Goal: Entertainment & Leisure: Consume media (video, audio)

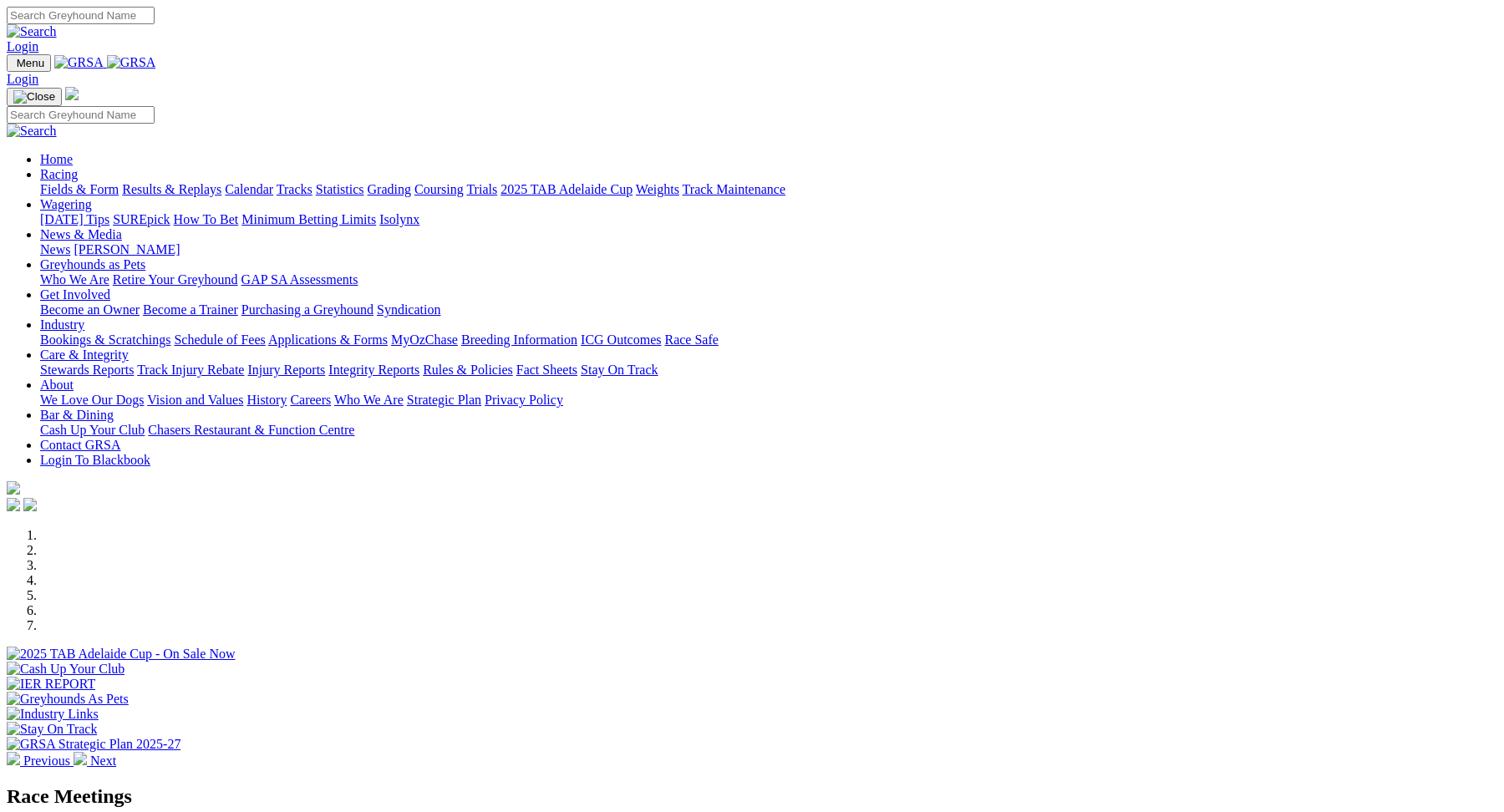
click at [77, 167] on link "Racing" at bounding box center [58, 174] width 37 height 14
click at [74, 754] on link "Previous" at bounding box center [40, 760] width 67 height 14
click at [77, 167] on link "Racing" at bounding box center [58, 174] width 37 height 14
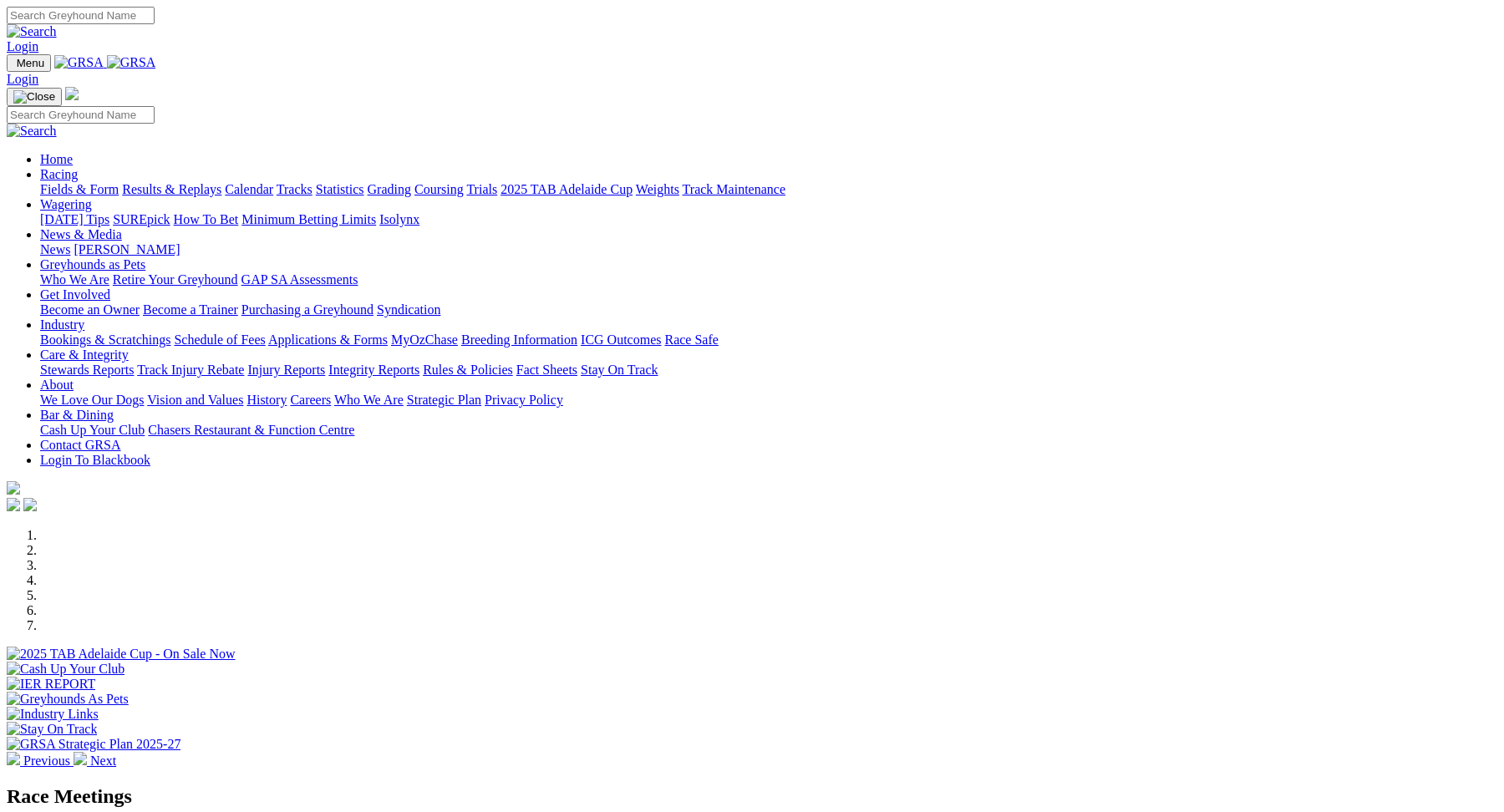
click at [118, 182] on link "Fields & Form" at bounding box center [79, 189] width 78 height 14
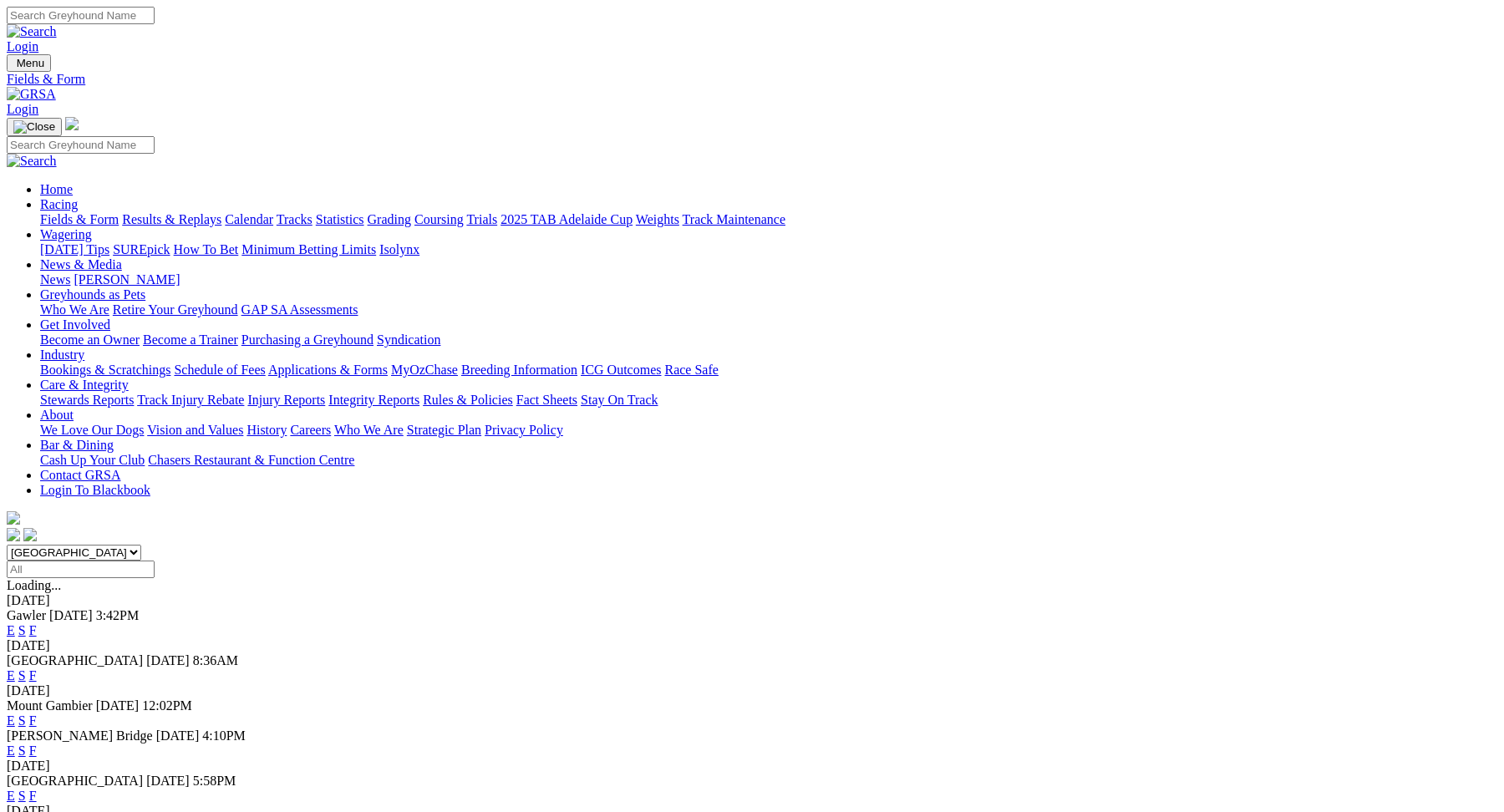
click at [141, 545] on select "South Australia New South Wales Northern Territory Queensland Tasmania Victoria…" at bounding box center [74, 552] width 135 height 16
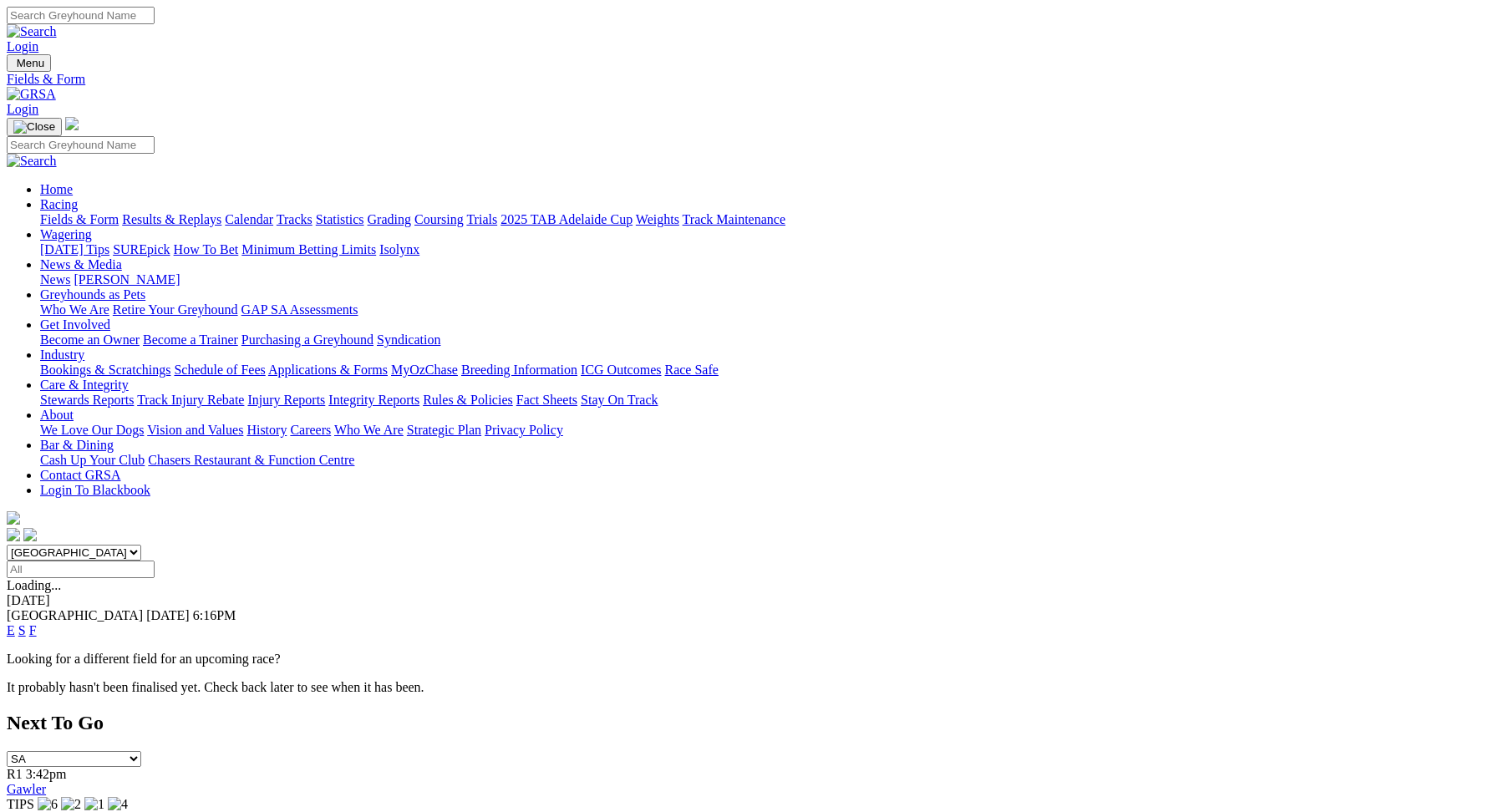
click at [141, 545] on select "South Australia New South Wales Northern Territory Queensland Tasmania Victoria…" at bounding box center [74, 552] width 135 height 16
select select "QLD"
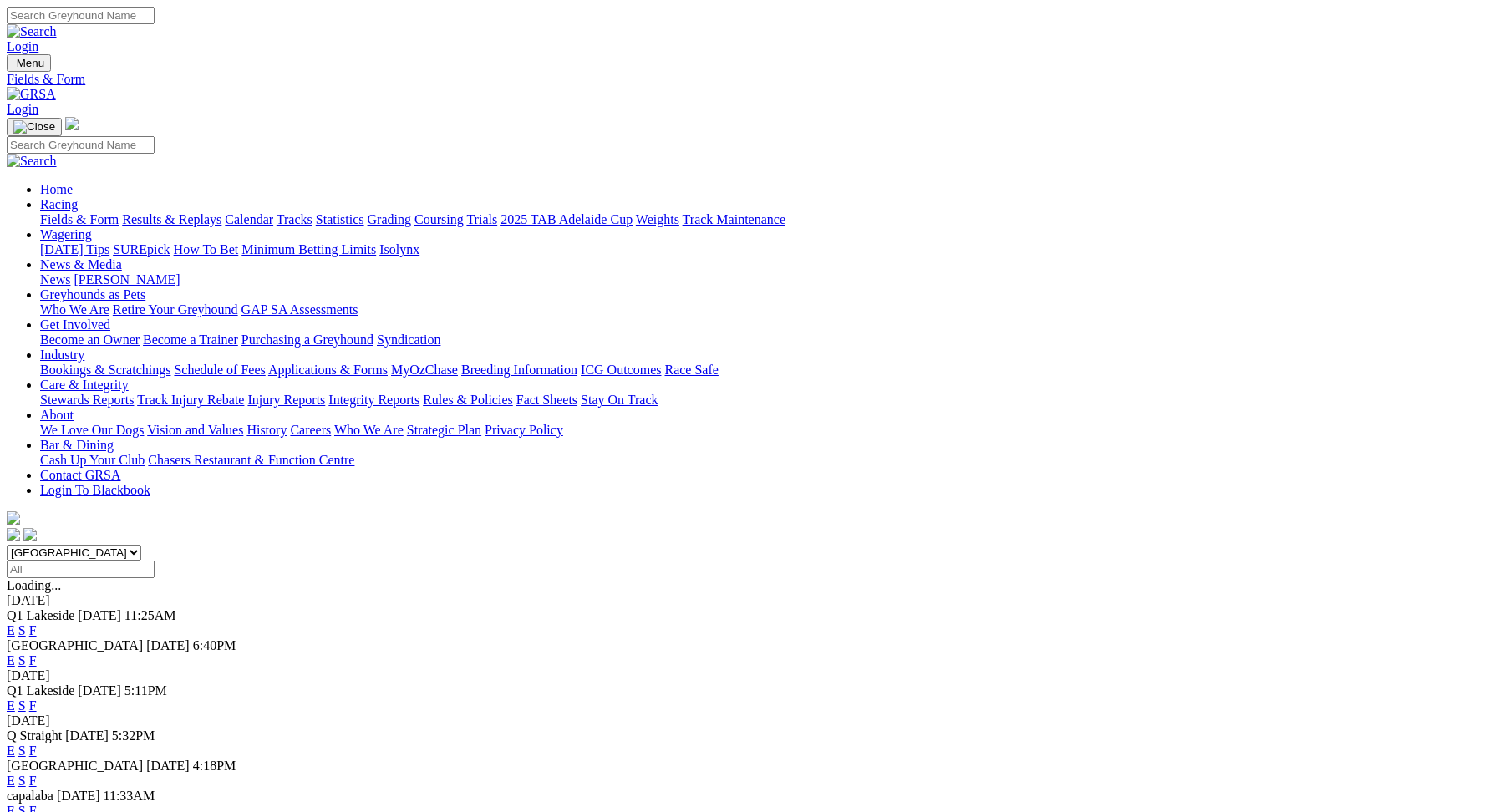
click at [15, 653] on link "E" at bounding box center [11, 660] width 9 height 14
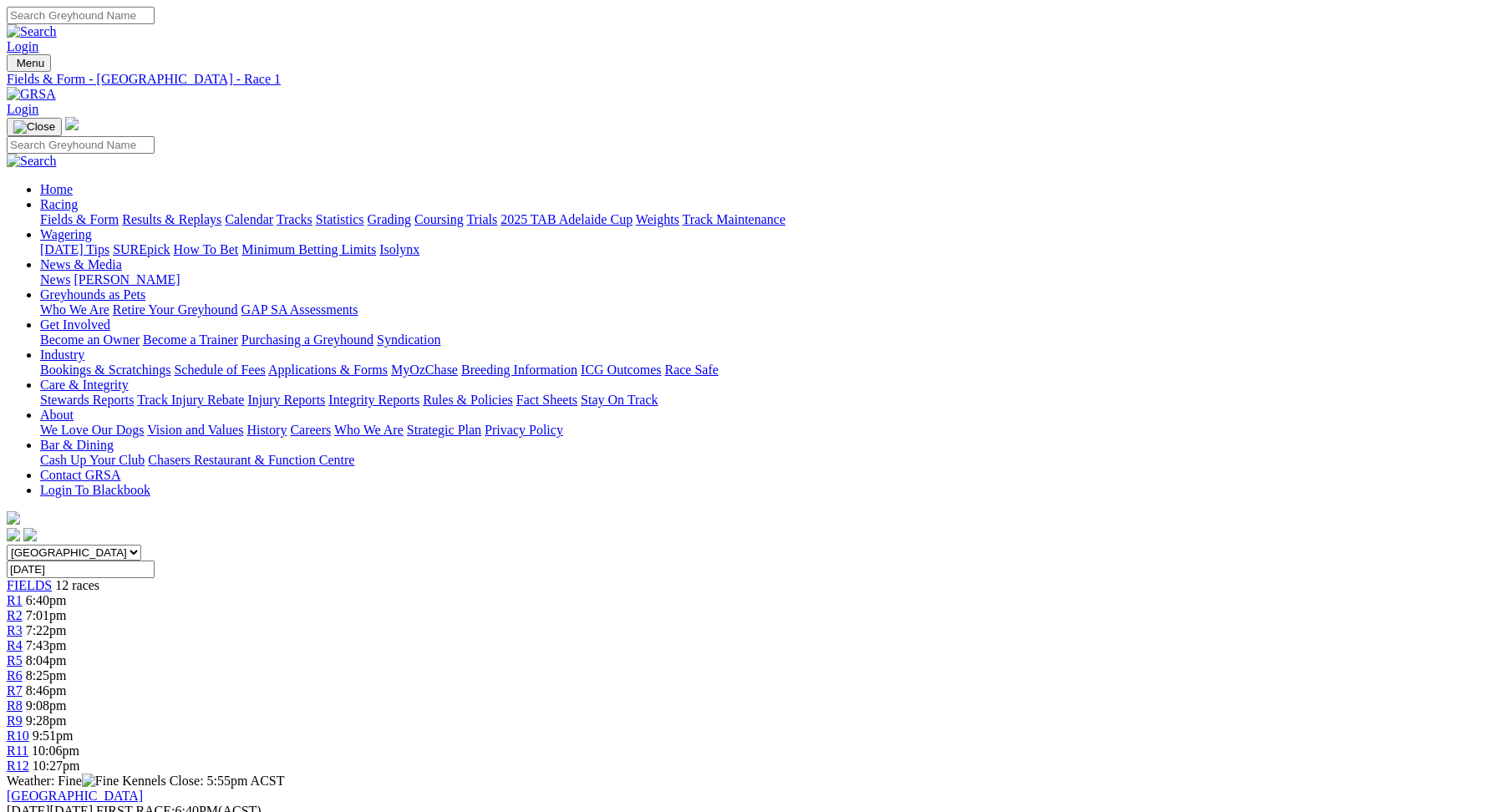
click at [80, 759] on span "10:27pm" at bounding box center [56, 765] width 48 height 14
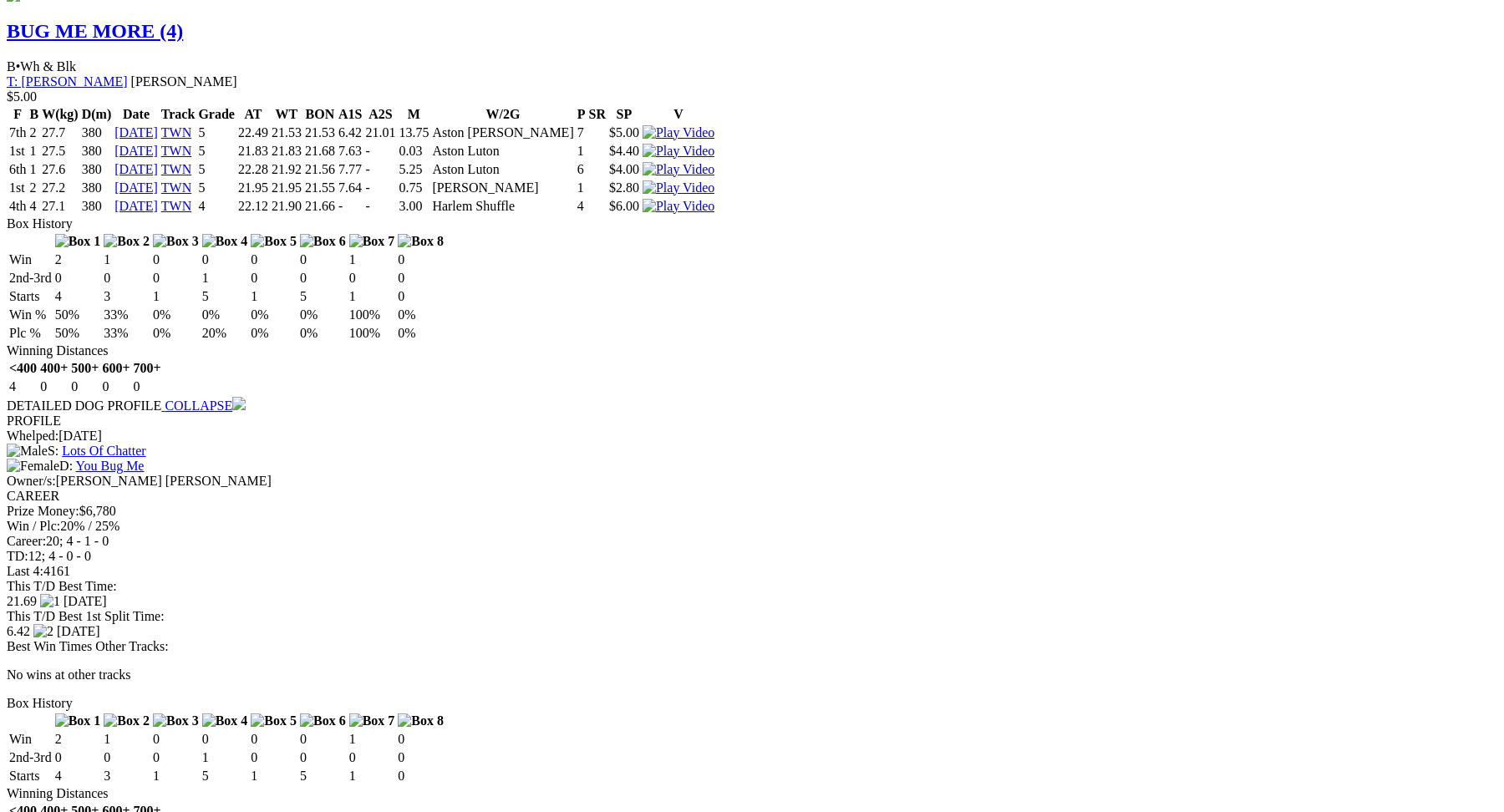
scroll to position [2408, 0]
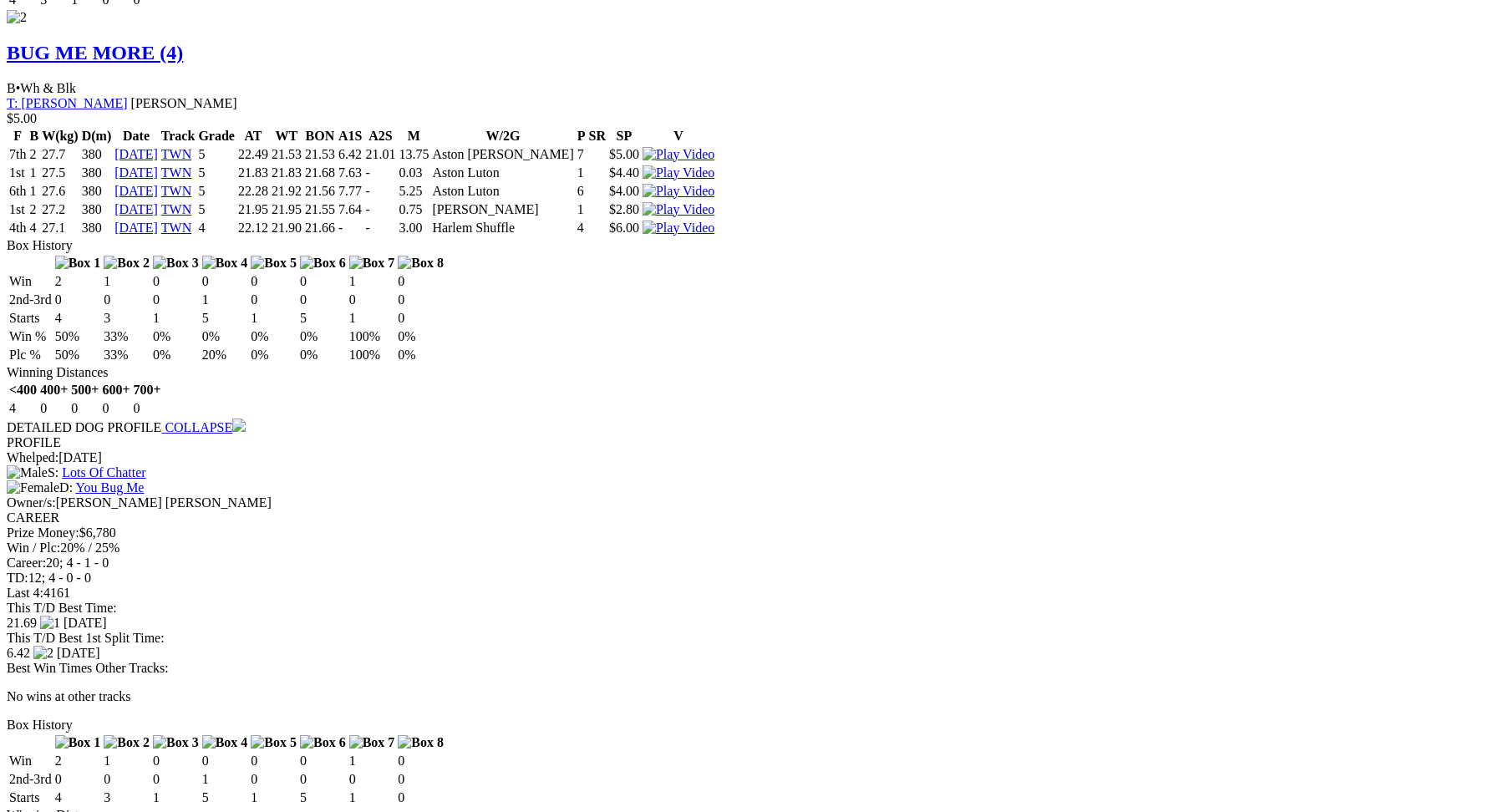
click at [907, 444] on iframe at bounding box center [752, 406] width 1504 height 812
